Goal: Task Accomplishment & Management: Complete application form

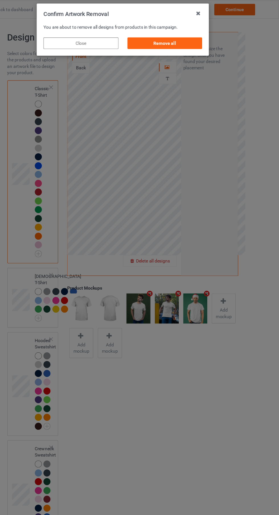
click at [166, 38] on div "Remove all" at bounding box center [177, 38] width 67 height 10
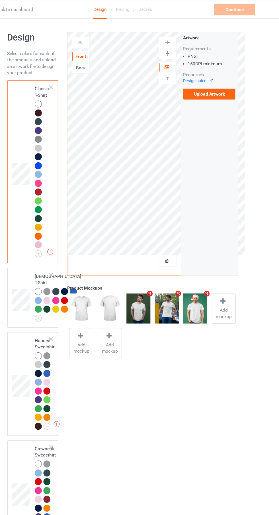
click at [212, 84] on label "Upload Artwork" at bounding box center [217, 84] width 47 height 10
click at [0, 0] on input "Upload Artwork" at bounding box center [0, 0] width 0 height 0
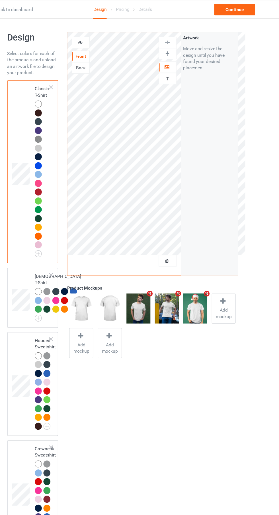
click at [104, 38] on icon at bounding box center [101, 37] width 5 height 4
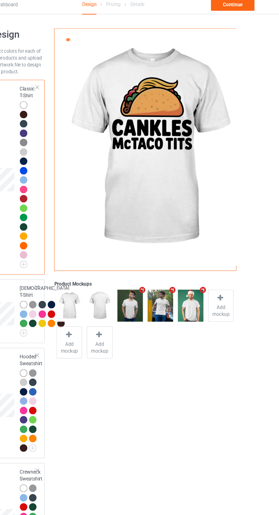
click at [66, 142] on div at bounding box center [64, 140] width 6 height 6
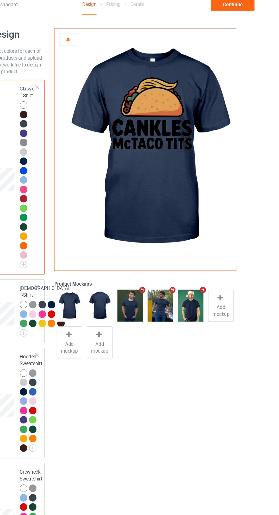
click at [0, 0] on img at bounding box center [0, 0] width 0 height 0
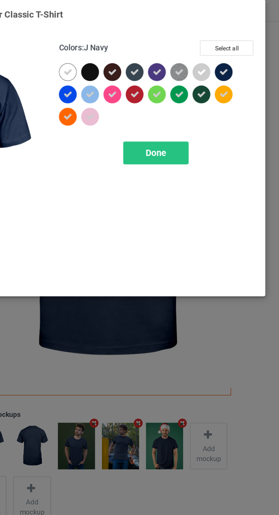
click at [177, 48] on div at bounding box center [174, 45] width 10 height 10
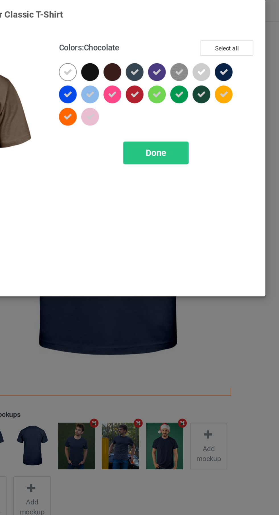
click at [202, 49] on div at bounding box center [200, 45] width 10 height 10
click at [191, 47] on div at bounding box center [187, 45] width 10 height 10
click at [239, 48] on div at bounding box center [238, 45] width 10 height 10
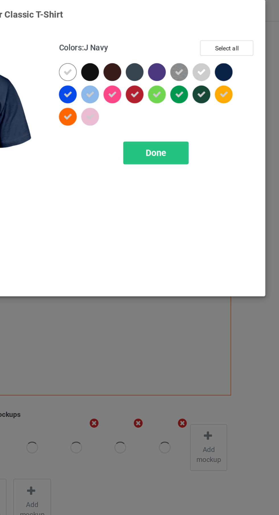
click at [224, 63] on div at bounding box center [226, 58] width 10 height 10
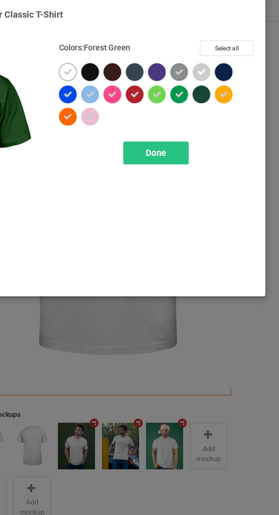
click at [241, 61] on div at bounding box center [238, 58] width 10 height 10
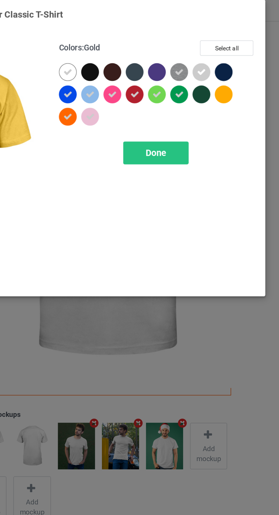
click at [188, 61] on div at bounding box center [187, 58] width 10 height 10
click at [177, 59] on div at bounding box center [174, 58] width 10 height 10
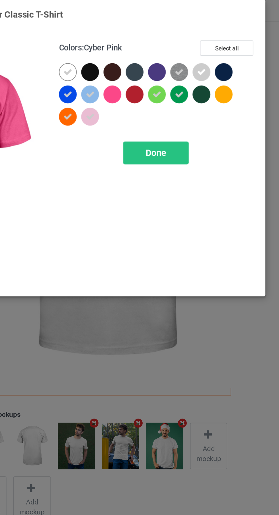
click at [149, 58] on icon at bounding box center [148, 58] width 5 height 5
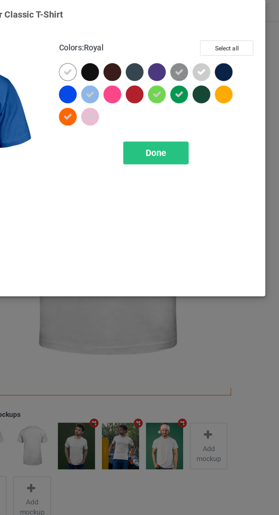
click at [148, 72] on icon at bounding box center [148, 71] width 5 height 5
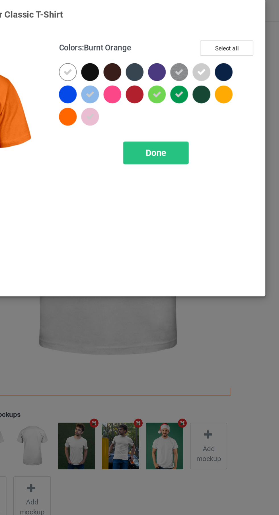
click at [213, 59] on icon at bounding box center [212, 58] width 5 height 5
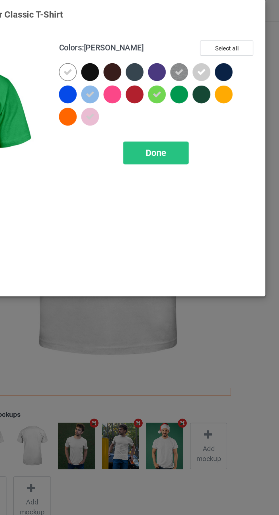
click at [206, 93] on div "Done" at bounding box center [200, 92] width 38 height 13
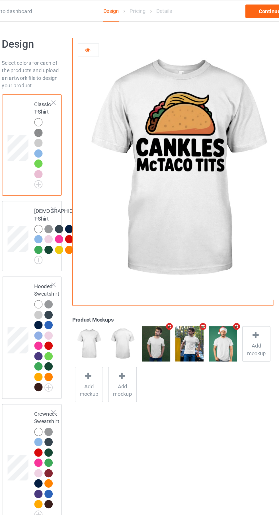
click at [0, 0] on img at bounding box center [0, 0] width 0 height 0
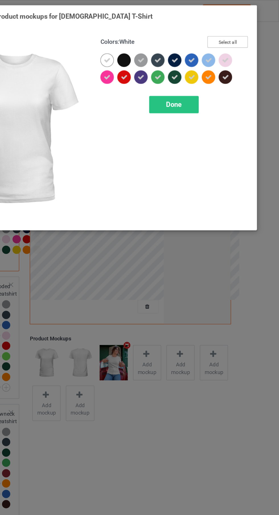
click at [248, 32] on button "Select all" at bounding box center [240, 31] width 31 height 9
click at [248, 30] on button "Reset to Default" at bounding box center [234, 31] width 41 height 9
click at [242, 44] on div at bounding box center [238, 45] width 10 height 10
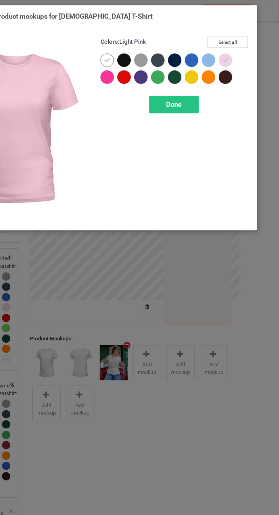
click at [227, 44] on div at bounding box center [226, 45] width 10 height 10
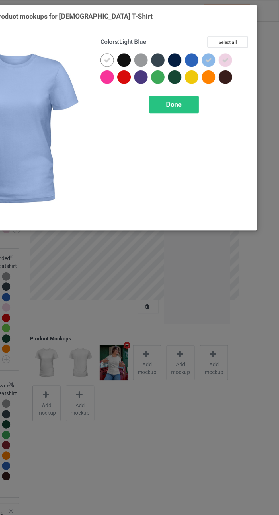
click at [176, 46] on div at bounding box center [174, 45] width 10 height 10
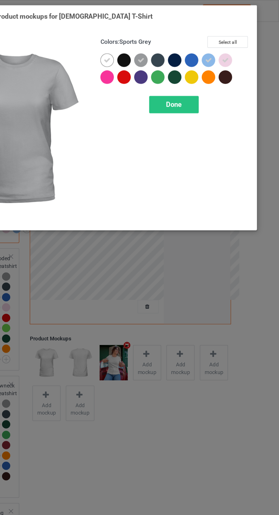
click at [189, 63] on div at bounding box center [187, 58] width 10 height 10
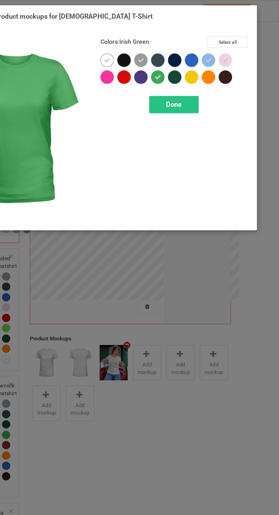
click at [150, 61] on div at bounding box center [149, 58] width 10 height 10
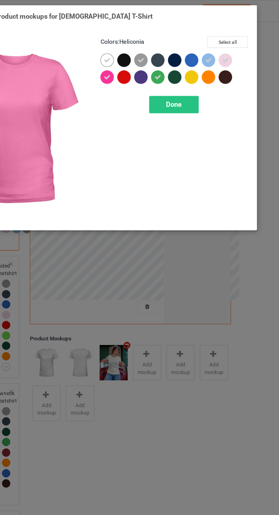
click at [206, 82] on div "Done" at bounding box center [200, 79] width 38 height 13
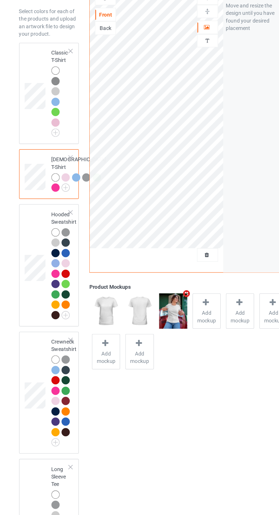
click at [0, 0] on img at bounding box center [0, 0] width 0 height 0
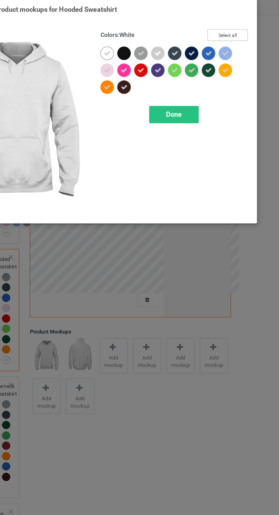
click at [242, 33] on button "Select all" at bounding box center [240, 31] width 31 height 9
click at [242, 31] on button "Reset to Default" at bounding box center [234, 31] width 41 height 9
click at [188, 46] on div at bounding box center [187, 45] width 10 height 10
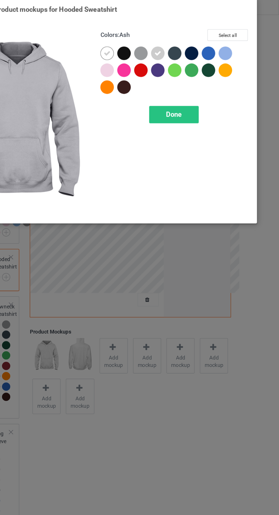
click at [174, 47] on div at bounding box center [174, 45] width 10 height 10
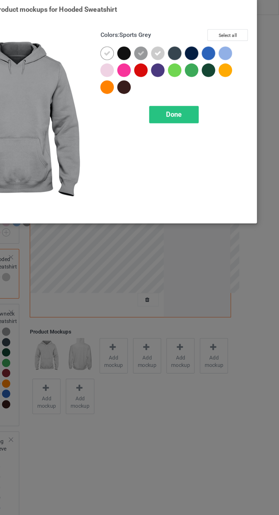
click at [150, 61] on div at bounding box center [149, 58] width 10 height 10
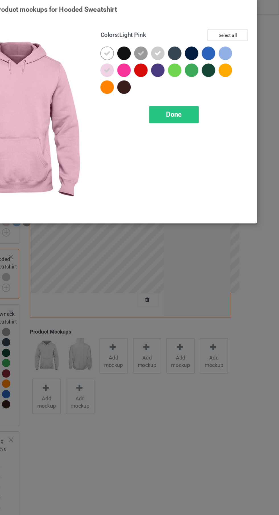
click at [241, 47] on div at bounding box center [238, 45] width 10 height 10
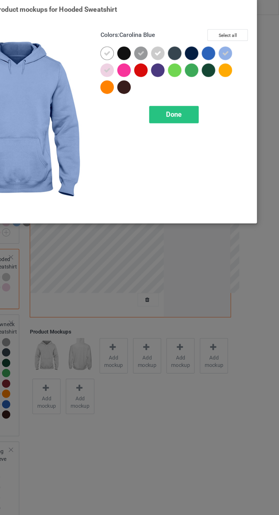
click at [222, 49] on div at bounding box center [227, 46] width 13 height 13
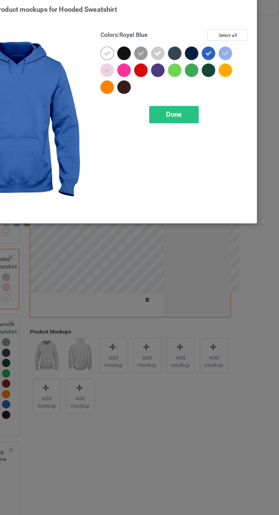
click at [201, 61] on div at bounding box center [200, 58] width 10 height 10
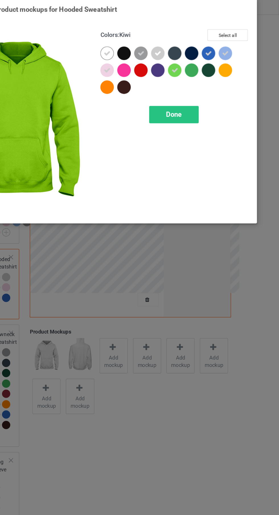
click at [159, 60] on div at bounding box center [161, 58] width 10 height 10
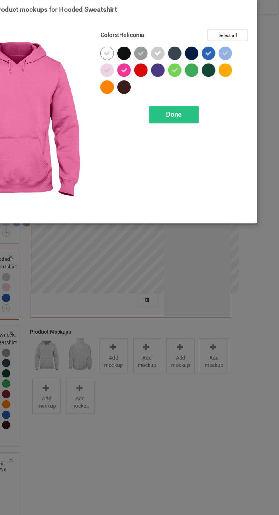
click at [208, 86] on div "Done" at bounding box center [200, 92] width 38 height 13
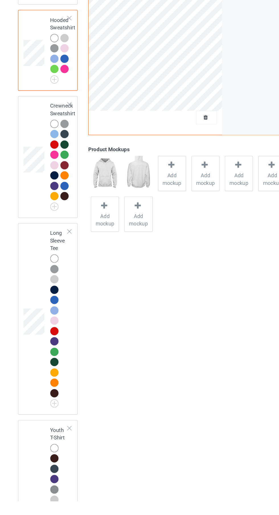
scroll to position [54, 0]
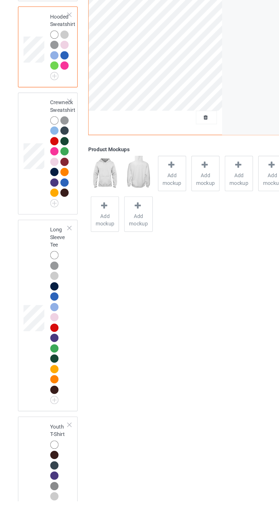
click at [0, 0] on img at bounding box center [0, 0] width 0 height 0
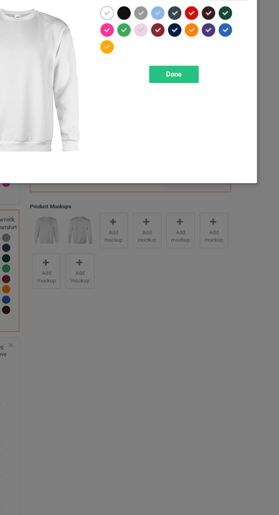
scroll to position [64, 0]
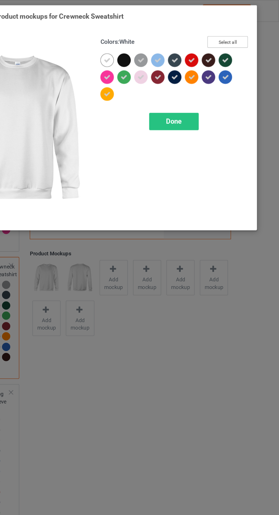
click at [247, 32] on button "Select all" at bounding box center [240, 31] width 31 height 9
click at [247, 32] on button "Reset to Default" at bounding box center [234, 31] width 41 height 9
click at [179, 51] on div at bounding box center [175, 46] width 13 height 13
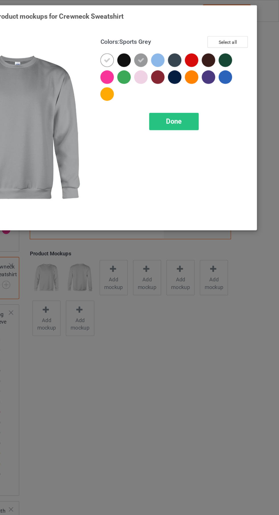
click at [179, 62] on div at bounding box center [175, 59] width 13 height 13
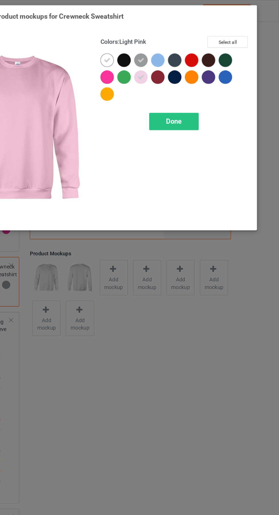
click at [190, 46] on div at bounding box center [187, 45] width 10 height 10
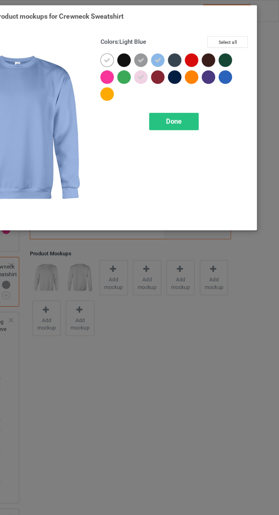
click at [203, 94] on span "Done" at bounding box center [200, 92] width 12 height 6
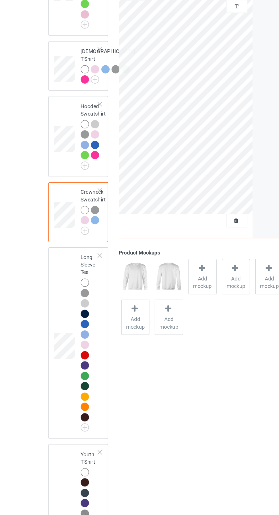
scroll to position [64, 0]
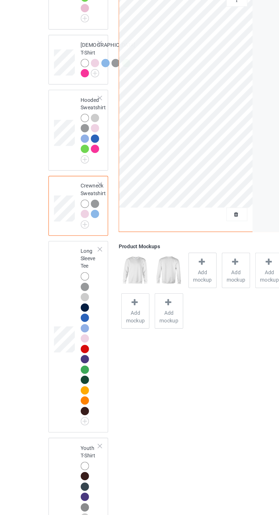
click at [154, 270] on span "Add mockup" at bounding box center [153, 270] width 21 height 11
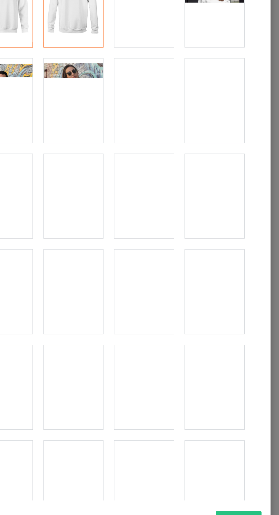
click at [223, 287] on div at bounding box center [220, 283] width 45 height 64
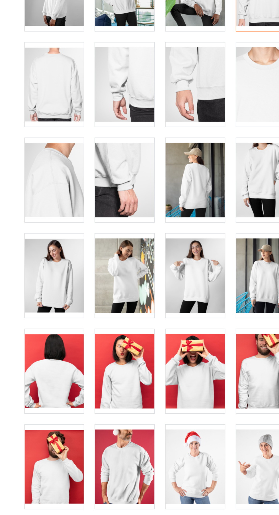
scroll to position [262, 0]
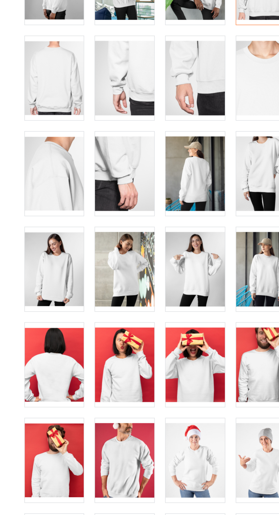
click at [65, 243] on div at bounding box center [59, 238] width 45 height 64
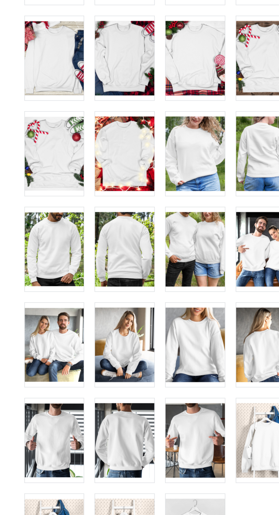
scroll to position [64, 0]
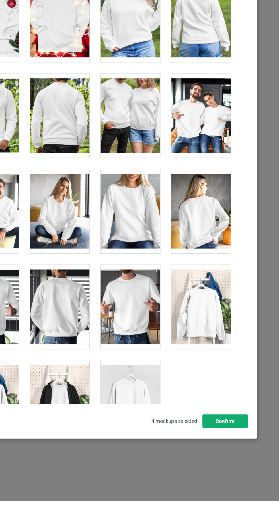
click at [243, 459] on button "Confirm" at bounding box center [238, 454] width 34 height 10
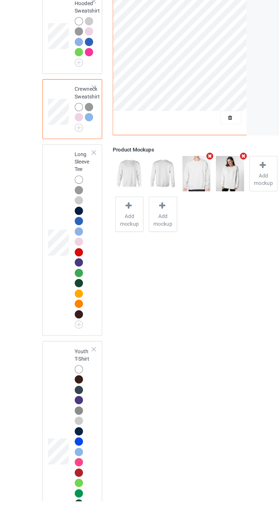
click at [77, 371] on td "Long Sleeve Tee" at bounding box center [68, 316] width 20 height 141
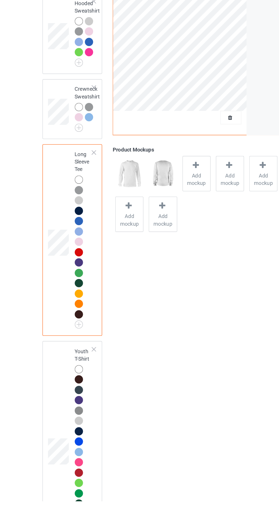
click at [158, 267] on span "Add mockup" at bounding box center [153, 270] width 21 height 11
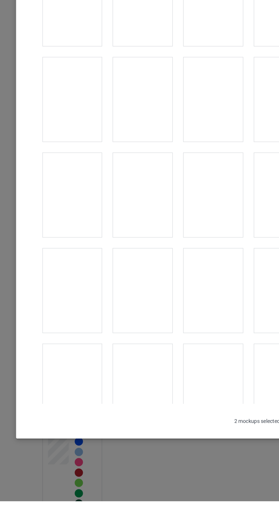
click at [61, 427] on div at bounding box center [59, 427] width 45 height 64
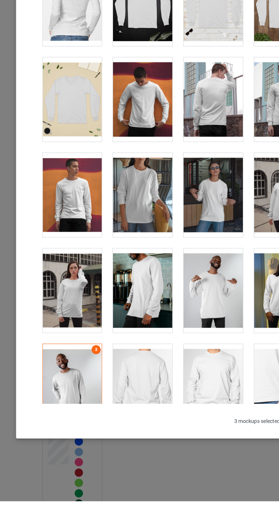
click at [174, 357] on div at bounding box center [166, 355] width 45 height 64
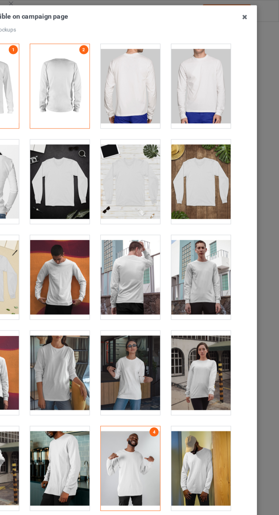
click at [225, 147] on div at bounding box center [220, 138] width 45 height 64
click at [226, 55] on div at bounding box center [220, 65] width 45 height 64
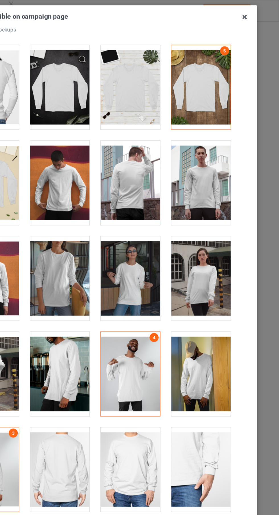
scroll to position [87, 0]
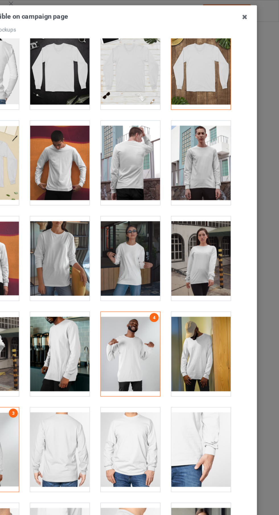
click at [230, 191] on div at bounding box center [220, 196] width 45 height 64
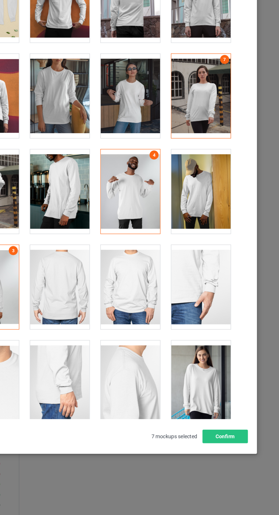
scroll to position [75, 0]
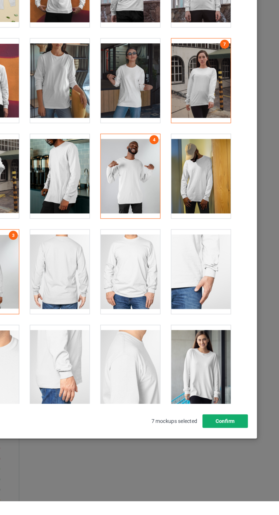
click at [243, 459] on button "Confirm" at bounding box center [238, 454] width 34 height 10
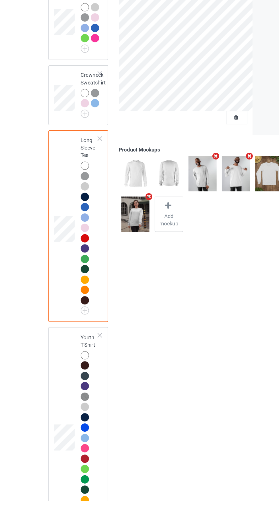
click at [0, 0] on img at bounding box center [0, 0] width 0 height 0
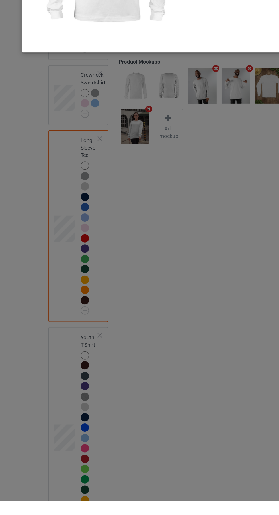
scroll to position [86, 0]
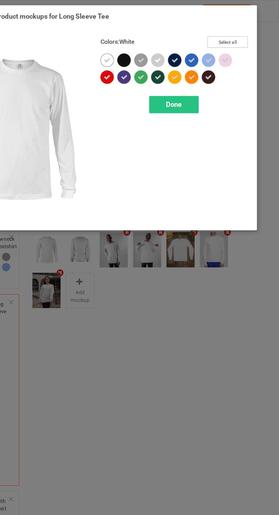
click at [252, 33] on button "Select all" at bounding box center [240, 31] width 31 height 9
click at [245, 31] on button "Reset to Default" at bounding box center [234, 31] width 41 height 9
click at [190, 47] on div at bounding box center [187, 45] width 10 height 10
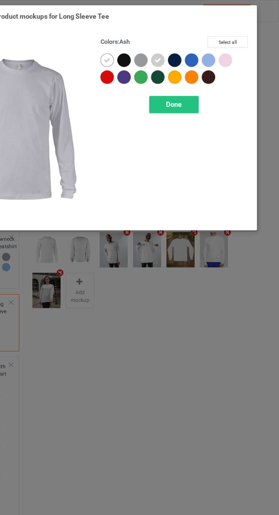
click at [178, 48] on div at bounding box center [174, 45] width 10 height 10
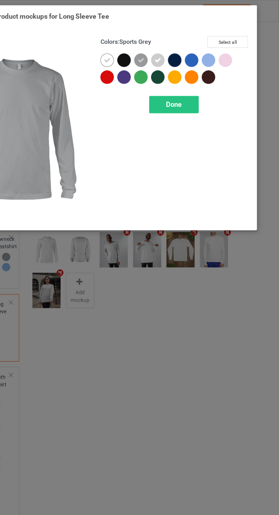
click at [225, 45] on div at bounding box center [226, 45] width 10 height 10
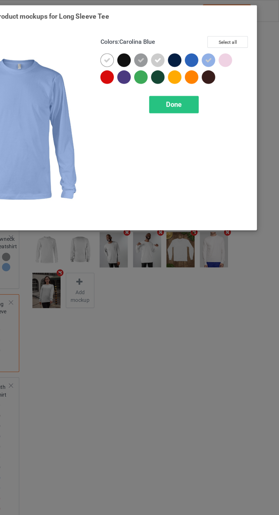
click at [243, 47] on div at bounding box center [238, 45] width 10 height 10
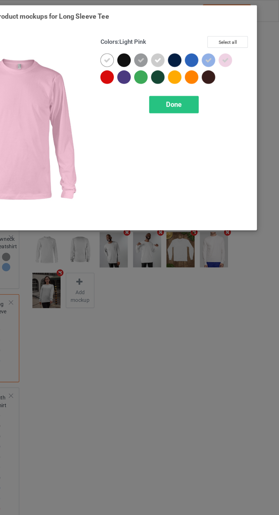
click at [206, 80] on div "Done" at bounding box center [200, 79] width 38 height 13
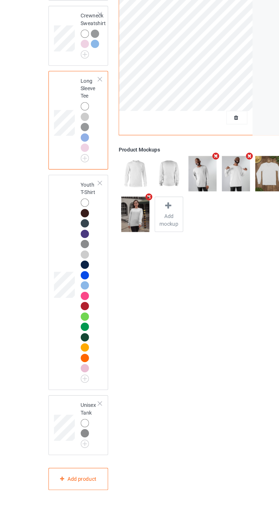
scroll to position [120, 0]
click at [0, 0] on img at bounding box center [0, 0] width 0 height 0
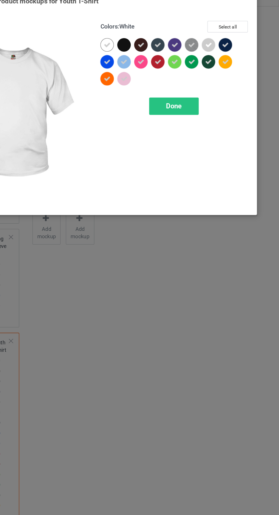
scroll to position [131, 0]
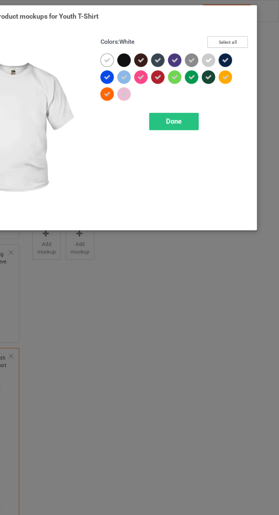
click at [248, 34] on button "Select all" at bounding box center [240, 31] width 31 height 9
click at [251, 31] on button "Reset to Default" at bounding box center [234, 31] width 41 height 9
click at [219, 54] on div at bounding box center [214, 59] width 13 height 13
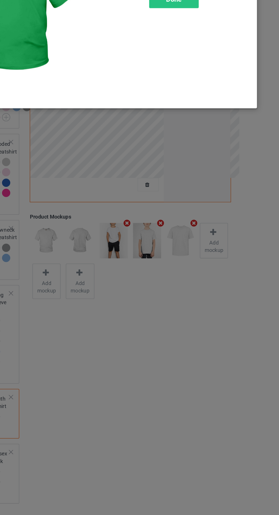
click at [227, 137] on div "Colors : [PERSON_NAME] Select all Done" at bounding box center [200, 97] width 121 height 149
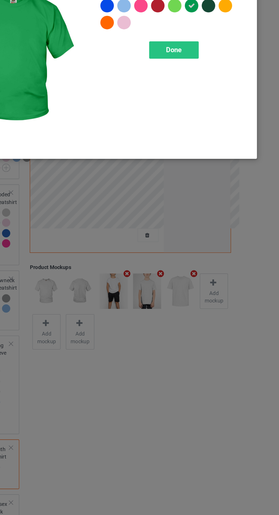
scroll to position [38, 0]
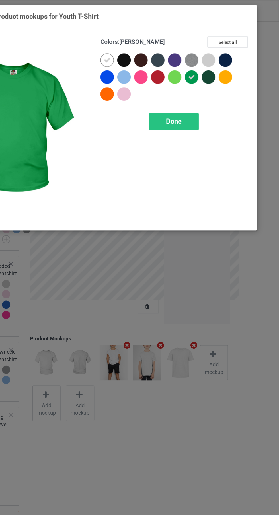
click at [228, 47] on div at bounding box center [226, 45] width 10 height 10
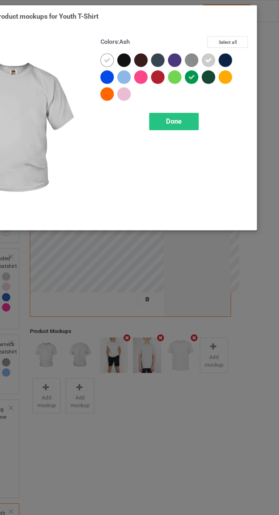
click at [217, 46] on img at bounding box center [213, 45] width 10 height 10
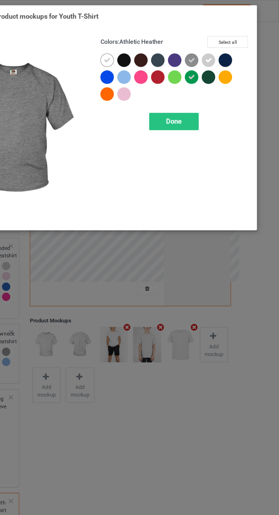
click at [214, 62] on div at bounding box center [213, 58] width 10 height 10
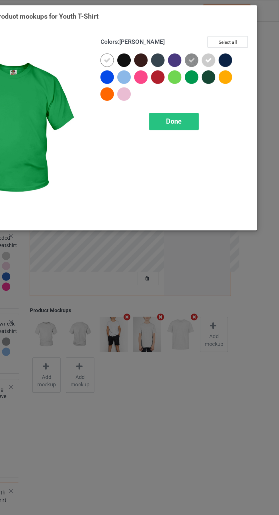
click at [164, 64] on div at bounding box center [162, 59] width 13 height 13
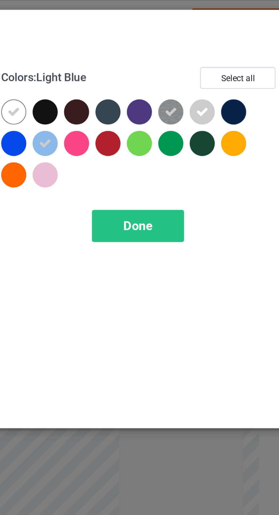
click at [178, 60] on div at bounding box center [174, 58] width 10 height 10
click at [166, 72] on div at bounding box center [161, 71] width 10 height 10
click at [200, 90] on span "Done" at bounding box center [200, 92] width 12 height 6
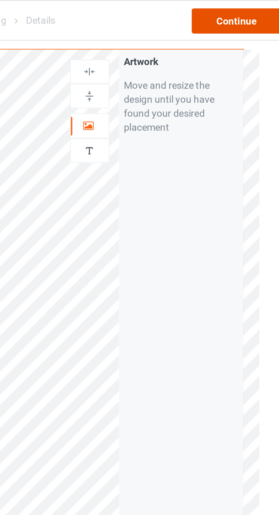
click at [243, 11] on div "Continue" at bounding box center [239, 8] width 36 height 10
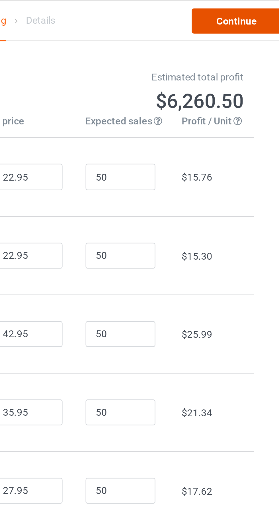
click at [243, 8] on link "Continue" at bounding box center [239, 8] width 36 height 10
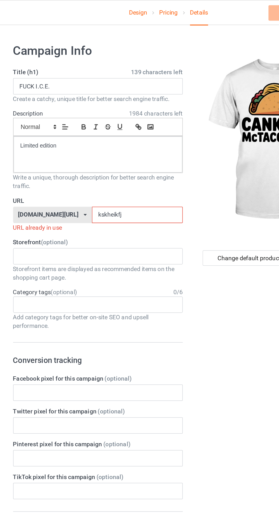
click at [89, 144] on input "kskheikfj" at bounding box center [119, 142] width 60 height 11
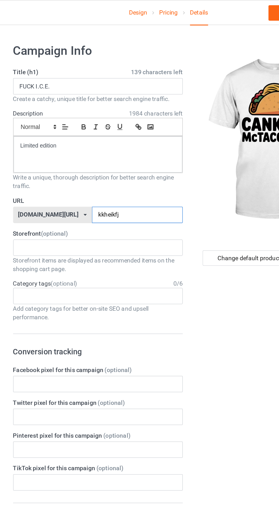
type input "kkheikfj"
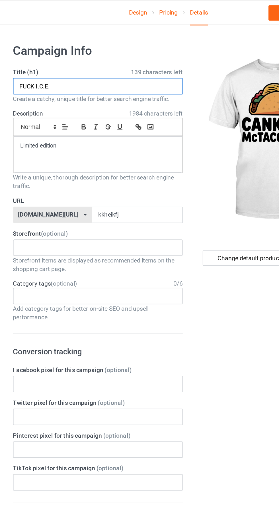
click at [80, 58] on input "FUCK I.C.E." at bounding box center [93, 57] width 112 height 11
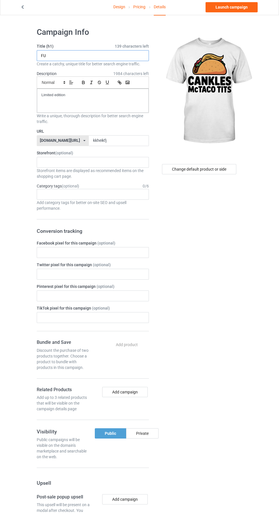
type input "F"
click at [63, 57] on input "Cankles Mc Taco Tits" at bounding box center [93, 57] width 112 height 11
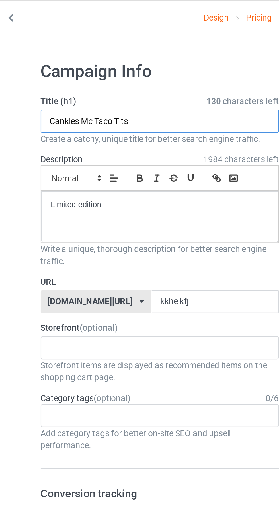
type input "Cankles McTaco Tits"
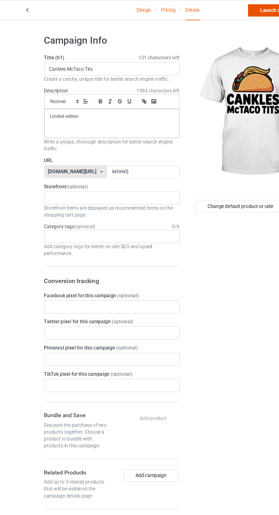
click at [219, 12] on link "Launch campaign" at bounding box center [232, 8] width 52 height 10
